Goal: Check status: Check status

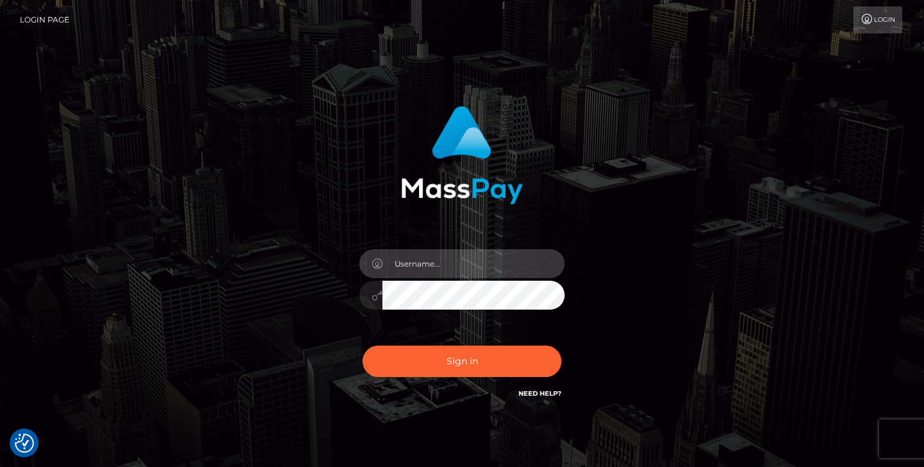
type input "jeremyfeist"
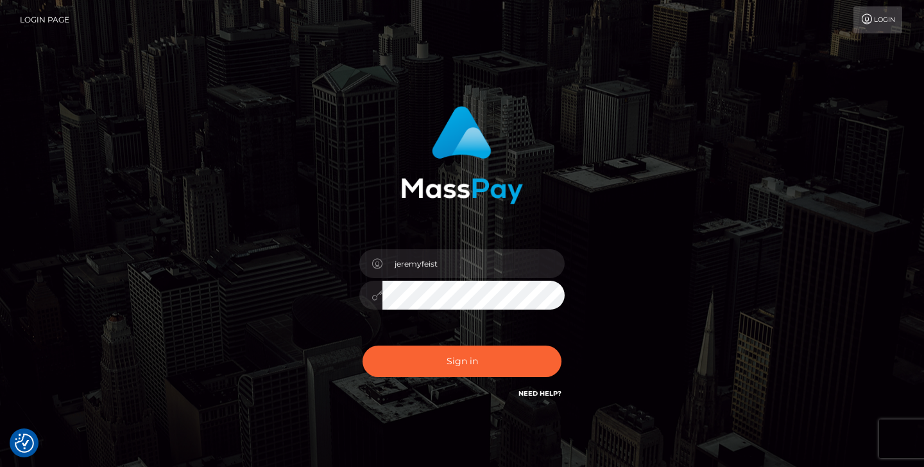
click at [413, 345] on div "Sign in Need Help?" at bounding box center [462, 366] width 225 height 57
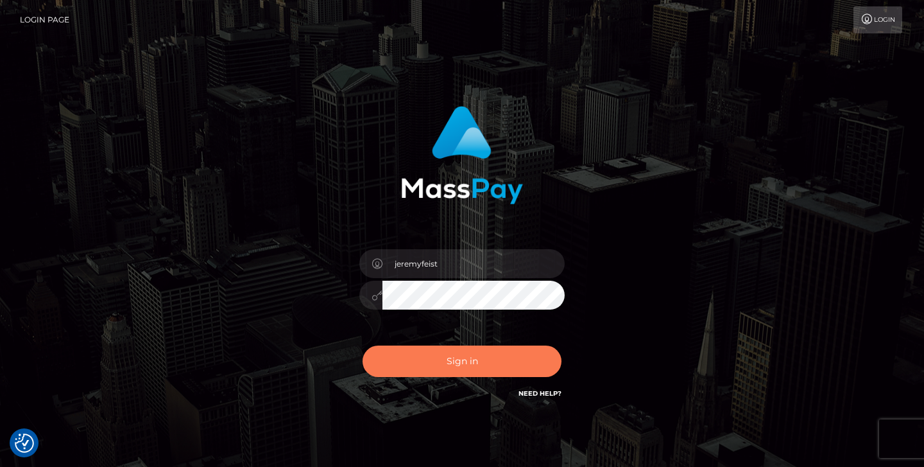
click at [413, 359] on button "Sign in" at bounding box center [462, 360] width 199 height 31
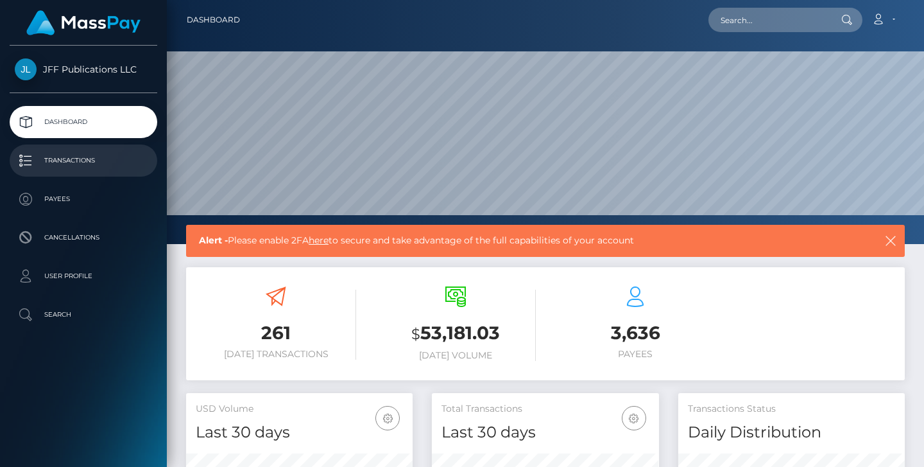
scroll to position [227, 227]
click at [81, 162] on p "Transactions" at bounding box center [83, 160] width 137 height 19
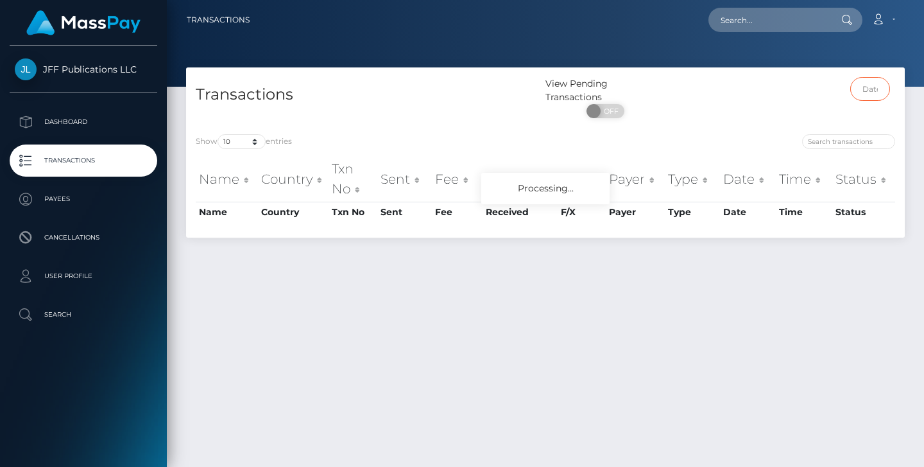
click at [872, 96] on input "text" at bounding box center [870, 89] width 40 height 24
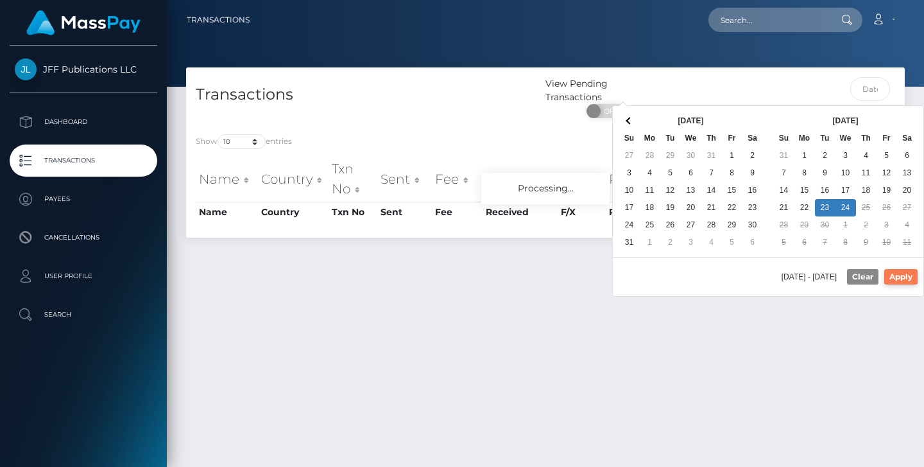
click at [894, 279] on button "Apply" at bounding box center [900, 276] width 33 height 15
type input "09/23/2025 - 09/24/2025"
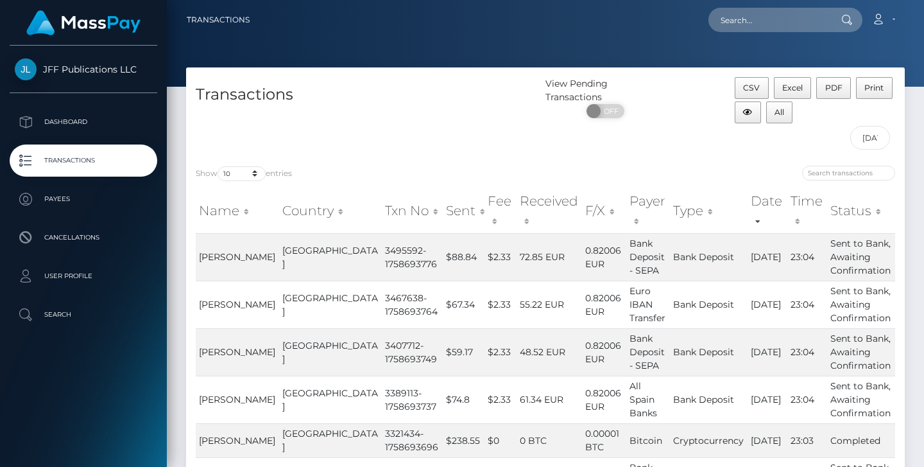
click at [443, 212] on th "Sent" at bounding box center [464, 211] width 42 height 46
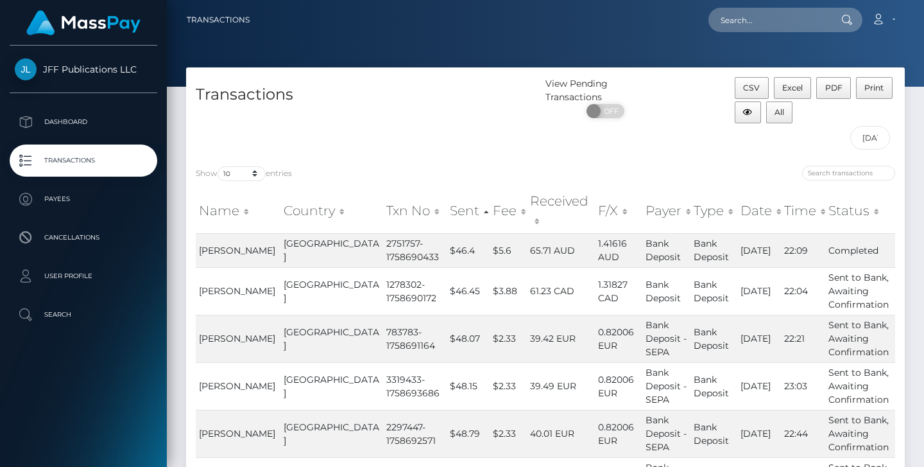
click at [447, 211] on th "Sent" at bounding box center [468, 211] width 43 height 46
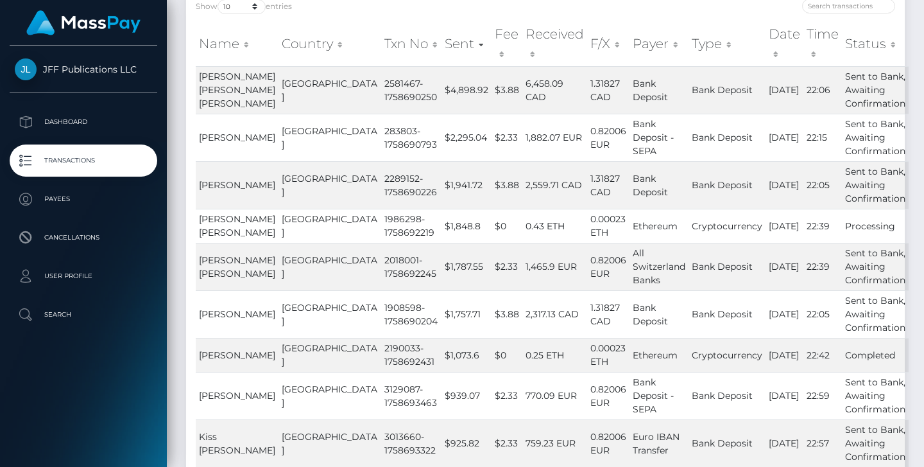
scroll to position [203, 0]
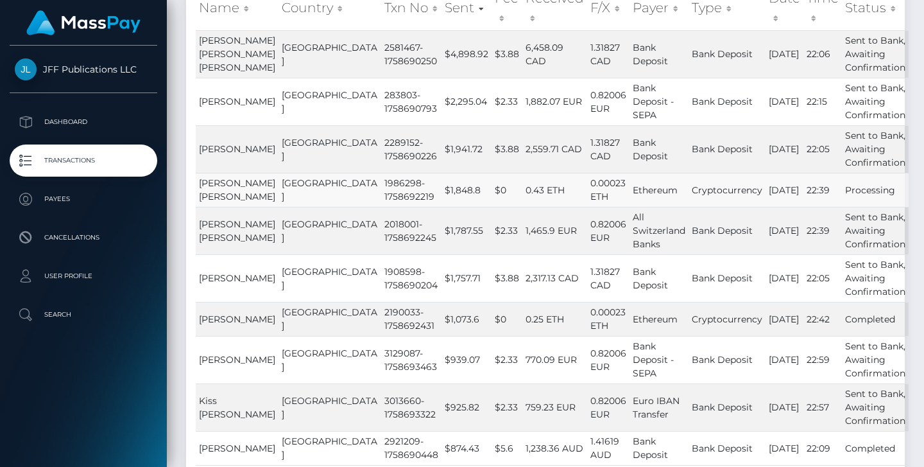
click at [381, 206] on td "1986298-1758692219" at bounding box center [411, 190] width 60 height 34
copy td "1986298"
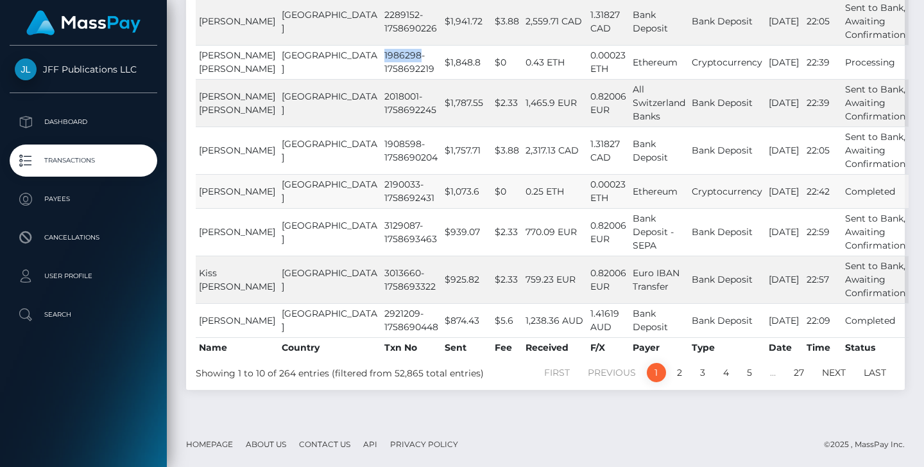
scroll to position [354, 0]
click at [677, 382] on link "2" at bounding box center [679, 372] width 19 height 19
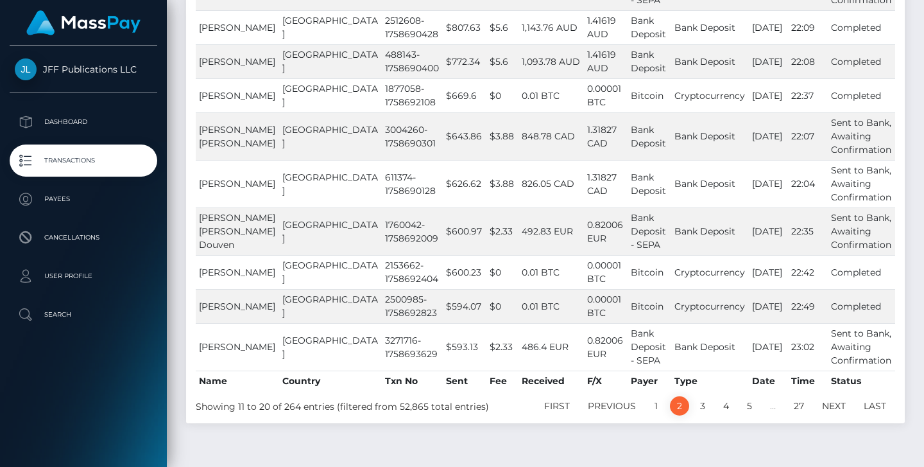
scroll to position [272, 0]
click at [702, 414] on link "3" at bounding box center [702, 404] width 19 height 19
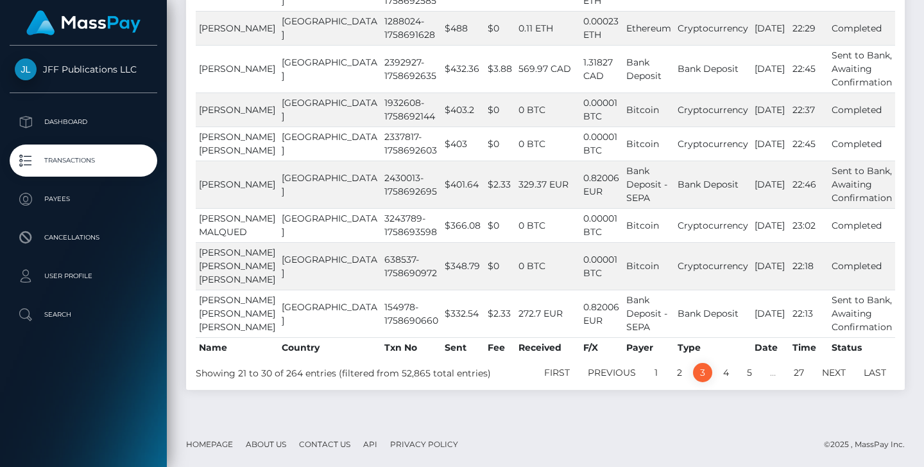
scroll to position [397, 0]
click at [657, 368] on link "1" at bounding box center [656, 372] width 19 height 19
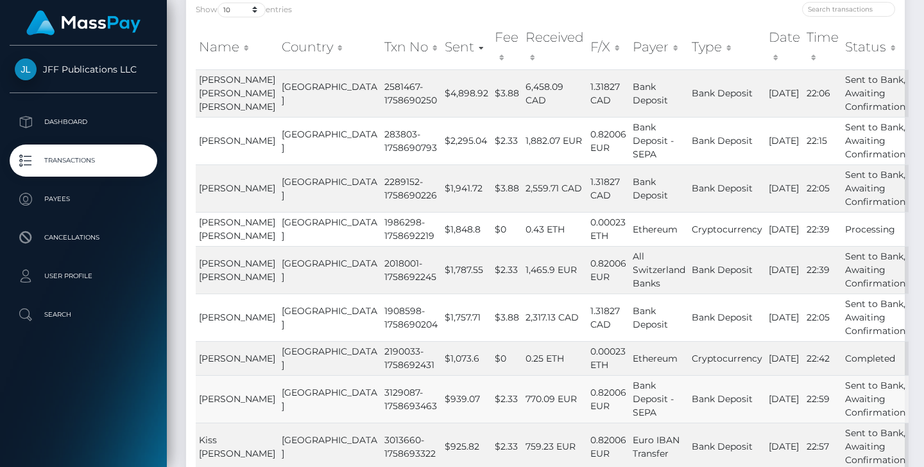
scroll to position [132, 0]
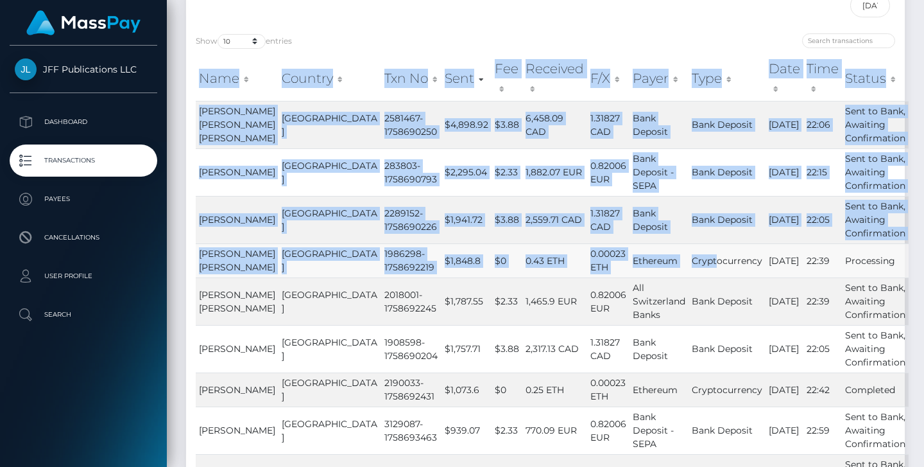
drag, startPoint x: 193, startPoint y: 268, endPoint x: 684, endPoint y: 277, distance: 491.1
click at [684, 277] on div "Name Country Txn No Sent Fee Received F/X Payer Type Date Time Status Name Coun…" at bounding box center [545, 306] width 719 height 508
click at [689, 277] on td "Cryptocurrency" at bounding box center [727, 260] width 77 height 34
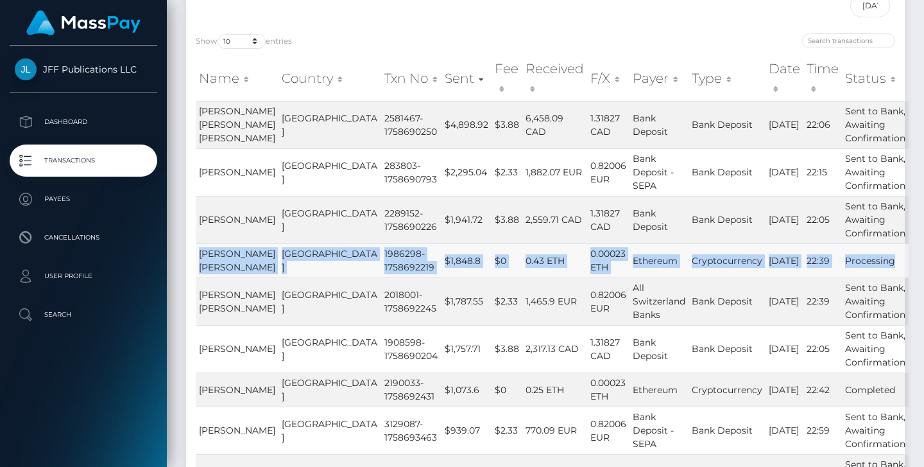
drag, startPoint x: 886, startPoint y: 281, endPoint x: 196, endPoint y: 270, distance: 689.5
click at [196, 270] on tr "OSCAR DANIEL AGUDELO Argentina 1986298-1758692219 $1,848.8 $0 0.43 ETH 0.00023 …" at bounding box center [552, 260] width 713 height 34
copy tr "OSCAR DANIEL AGUDELO Argentina 1986298-1758692219 $1,848.8 $0 0.43 ETH 0.00023 …"
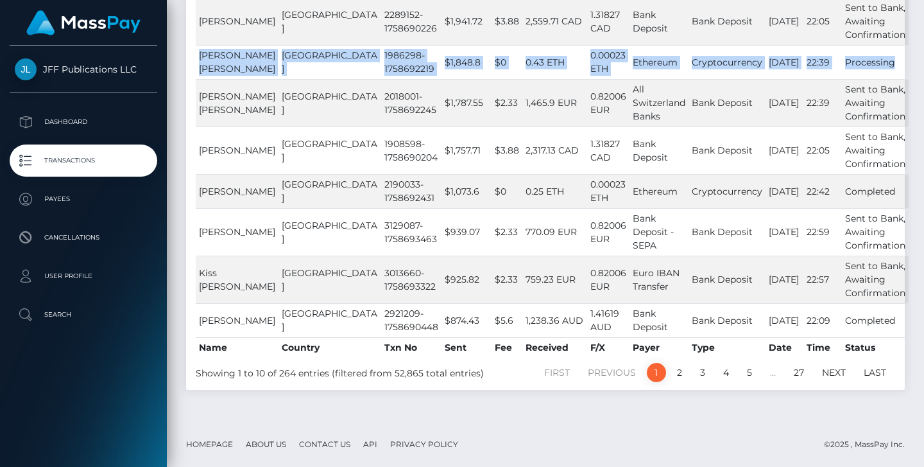
scroll to position [370, 0]
click at [747, 381] on link "5" at bounding box center [749, 372] width 19 height 19
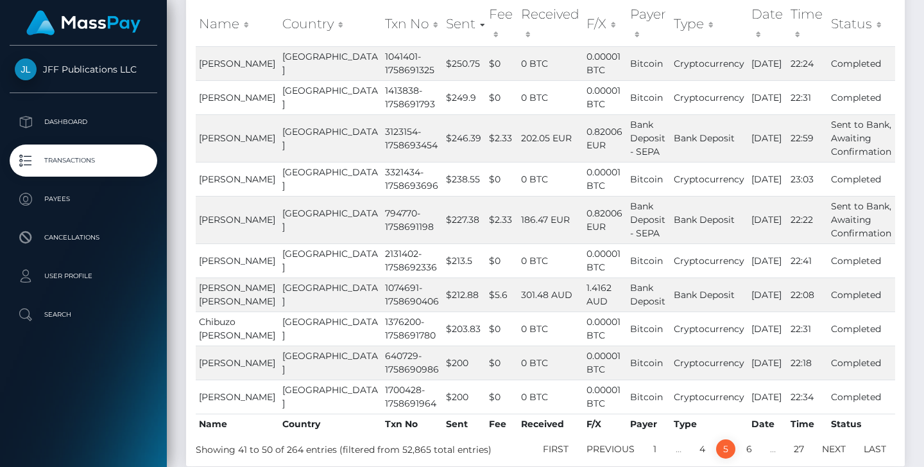
scroll to position [209, 0]
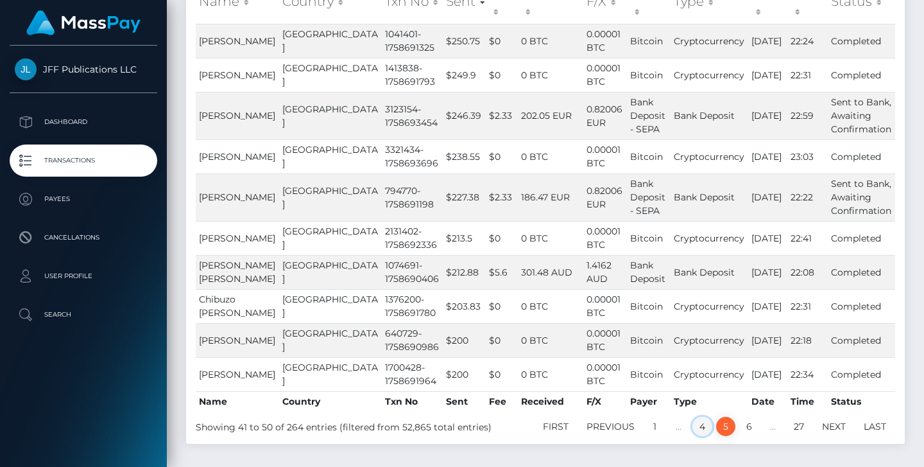
click at [704, 423] on link "4" at bounding box center [703, 426] width 20 height 19
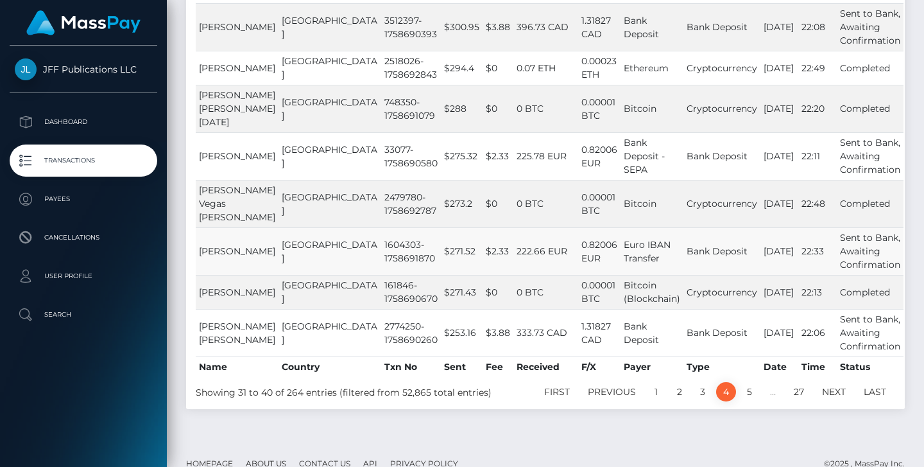
scroll to position [329, 0]
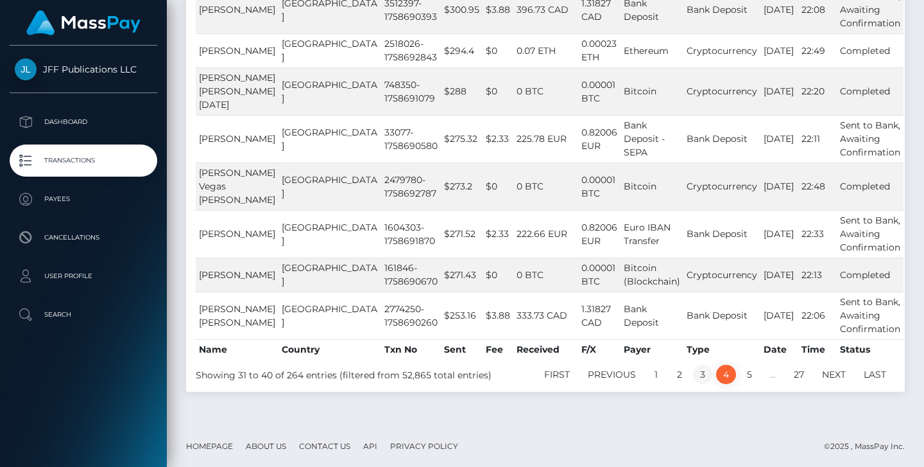
click at [702, 374] on link "3" at bounding box center [702, 374] width 19 height 19
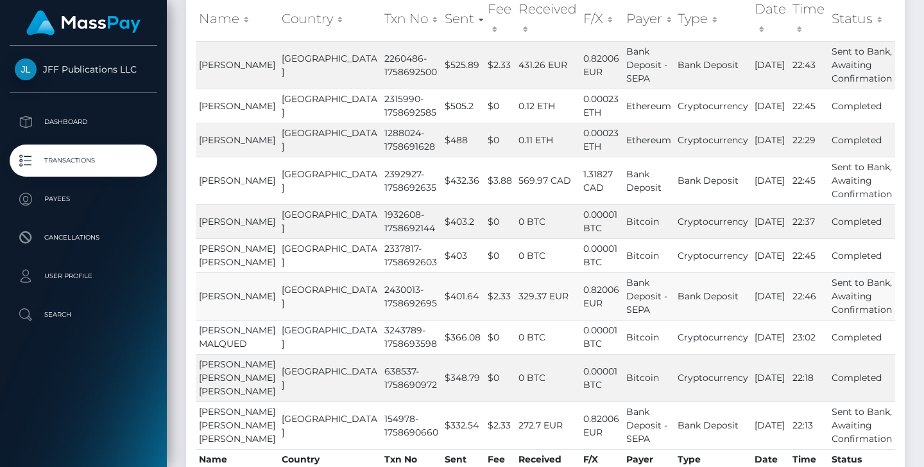
scroll to position [192, 0]
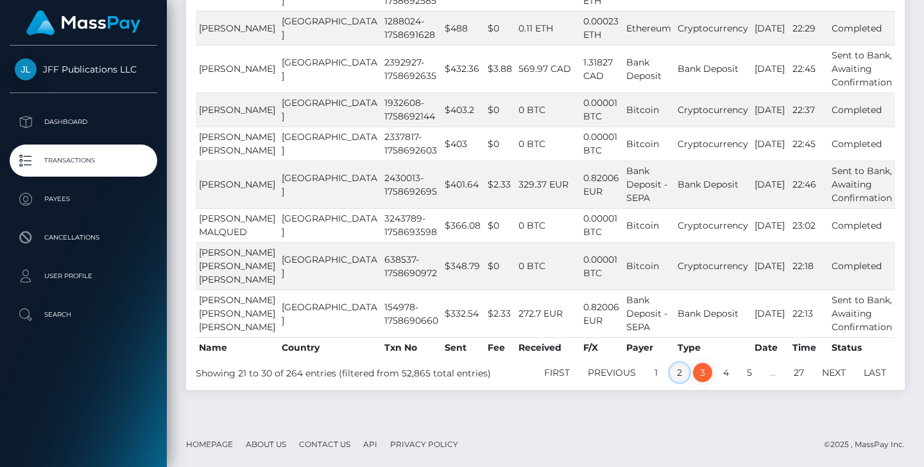
click at [682, 368] on link "2" at bounding box center [679, 372] width 19 height 19
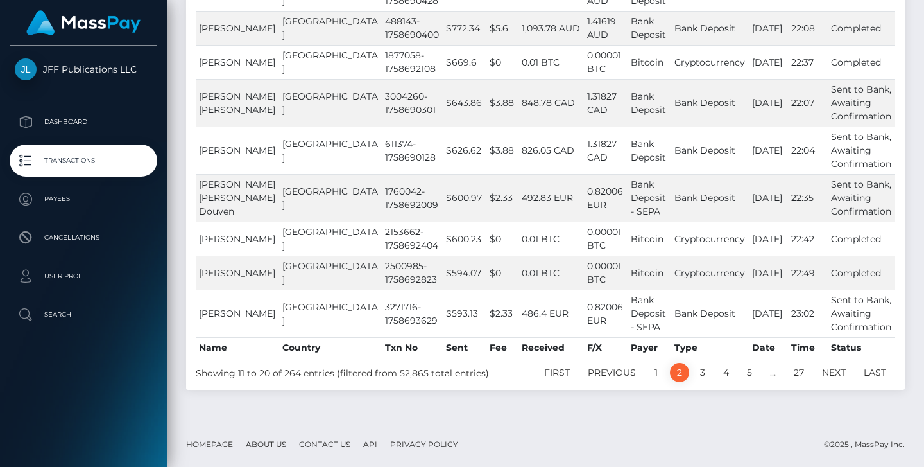
scroll to position [302, 0]
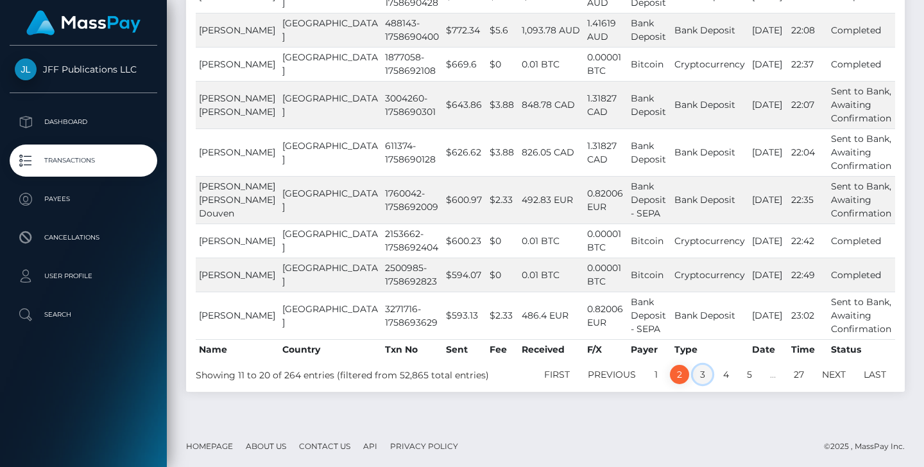
click at [695, 384] on link "3" at bounding box center [702, 374] width 19 height 19
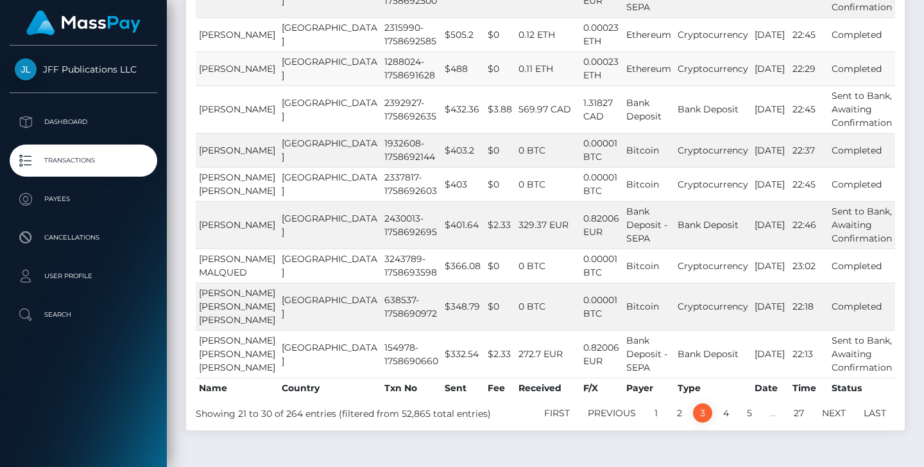
scroll to position [270, 0]
